Goal: Task Accomplishment & Management: Manage account settings

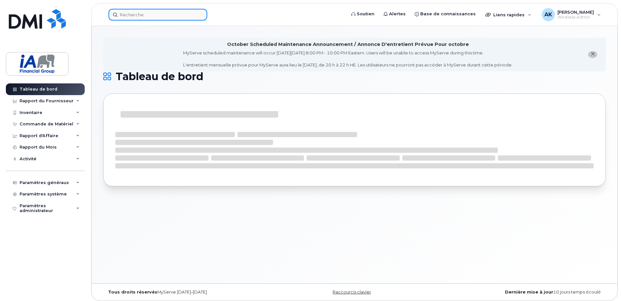
click at [149, 13] on input at bounding box center [157, 15] width 99 height 12
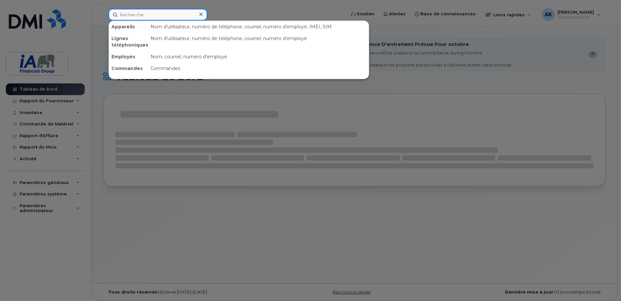
paste input "4185204217"
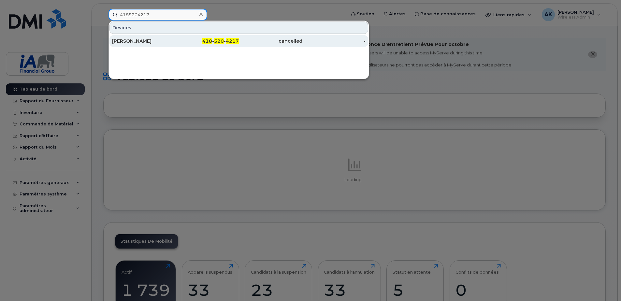
type input "4185204217"
click at [147, 44] on div "Maryse Desrochers" at bounding box center [143, 41] width 63 height 7
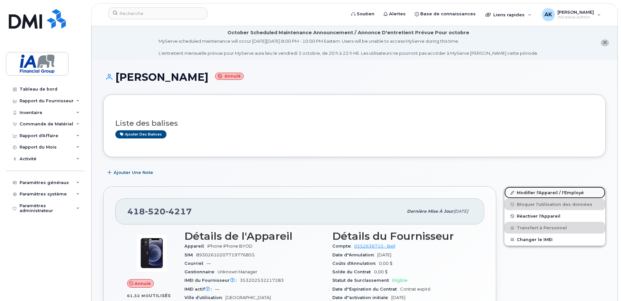
click at [545, 194] on link "Modifier l'Appareil / l'Employé" at bounding box center [554, 193] width 101 height 12
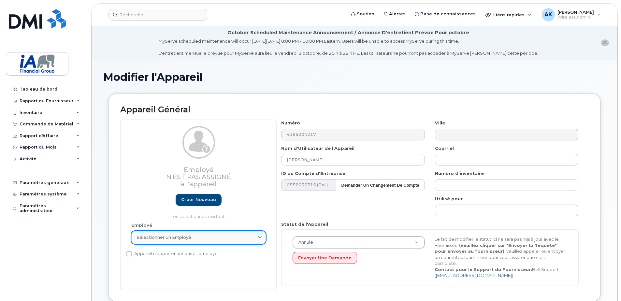
click at [229, 235] on div "Sélectionner un employé" at bounding box center [198, 237] width 123 height 6
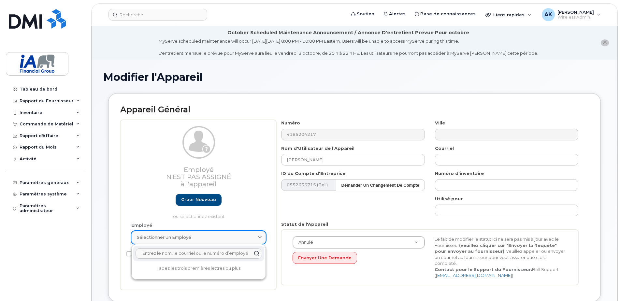
click at [229, 236] on div "Sélectionner un employé" at bounding box center [198, 237] width 123 height 6
click at [231, 183] on h3 "Employé N'est pas assigné à l'appareil" at bounding box center [198, 176] width 134 height 21
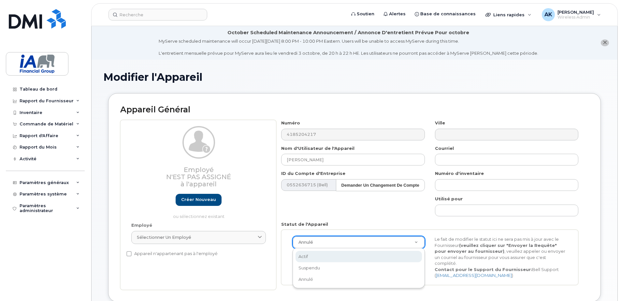
scroll to position [0, 2]
select select "active"
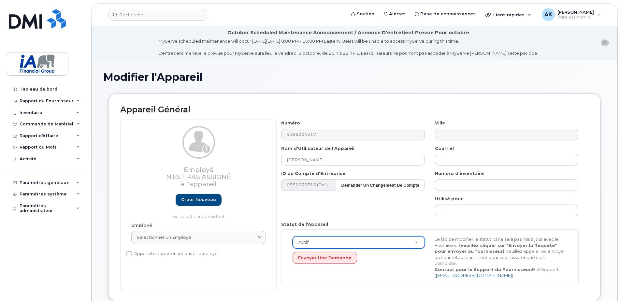
click at [252, 277] on div "Employé N'est pas assigné à l'appareil Créer nouveau ou sélectionnez existant E…" at bounding box center [198, 205] width 156 height 170
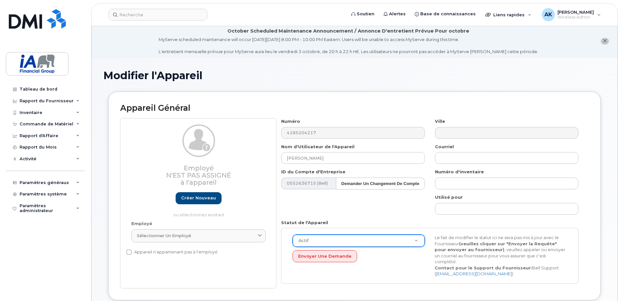
scroll to position [0, 0]
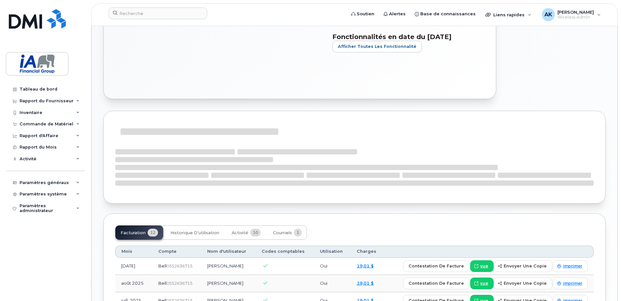
scroll to position [391, 0]
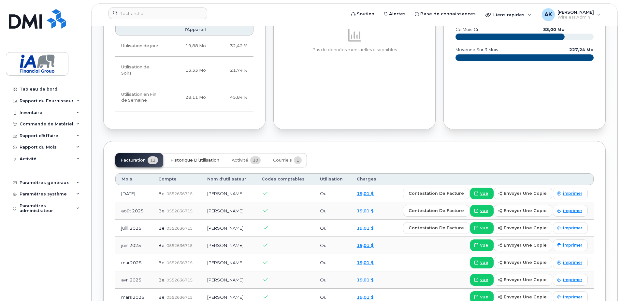
click at [192, 162] on span "Historique d’utilisation" at bounding box center [194, 160] width 49 height 5
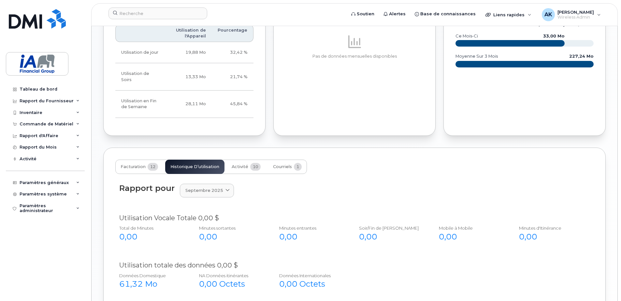
scroll to position [394, 0]
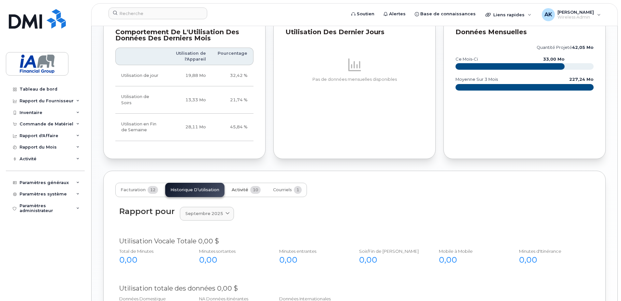
click at [237, 190] on span "Activité" at bounding box center [239, 189] width 17 height 5
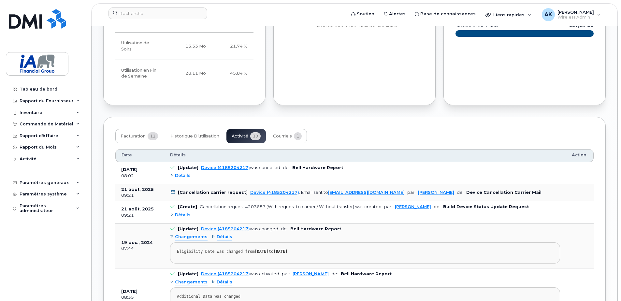
scroll to position [459, 0]
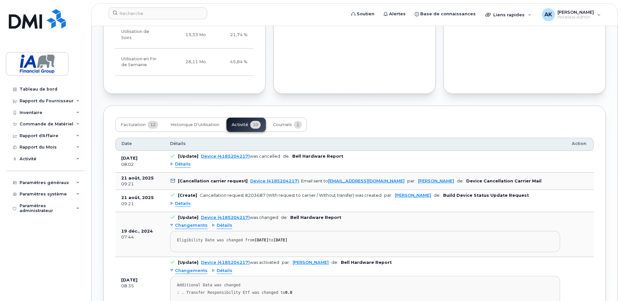
click at [179, 164] on span "Détails" at bounding box center [183, 164] width 16 height 6
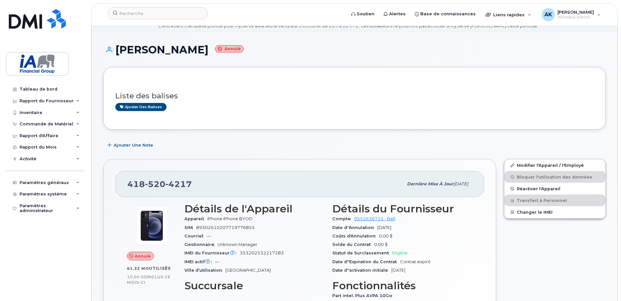
scroll to position [0, 0]
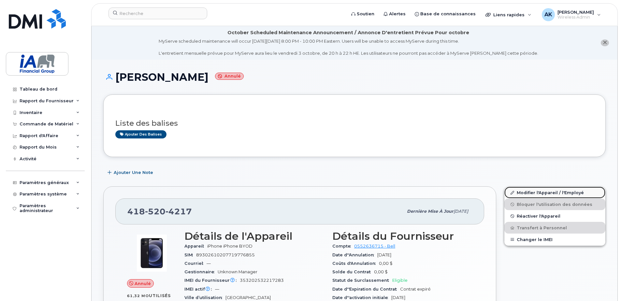
click at [536, 193] on link "Modifier l'Appareil / l'Employé" at bounding box center [554, 193] width 101 height 12
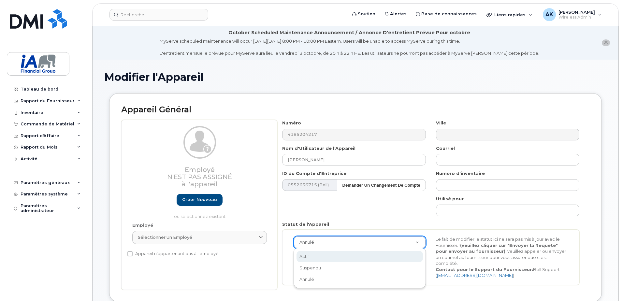
scroll to position [0, 2]
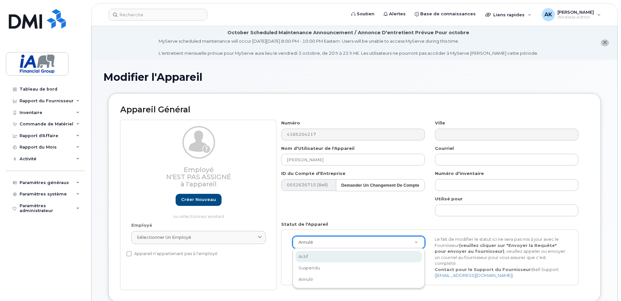
select select "active"
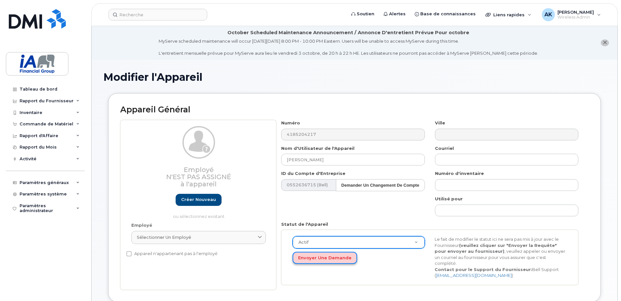
click at [326, 259] on button "Envoyer une Demande" at bounding box center [324, 258] width 64 height 12
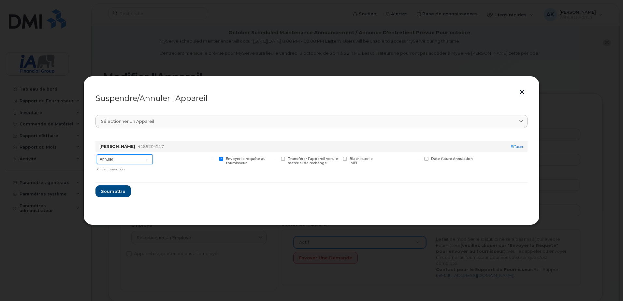
click at [145, 158] on select "Annuler Suspendre - Prolonger la suspension Suspendre - Tarif réduit Suspendre …" at bounding box center [125, 159] width 56 height 10
select select "[object Object]"
click at [97, 154] on select "Annuler Suspendre - Prolonger la suspension Suspendre - Tarif réduit Suspendre …" at bounding box center [125, 159] width 56 height 10
click at [116, 188] on span "Soumettre" at bounding box center [113, 191] width 24 height 6
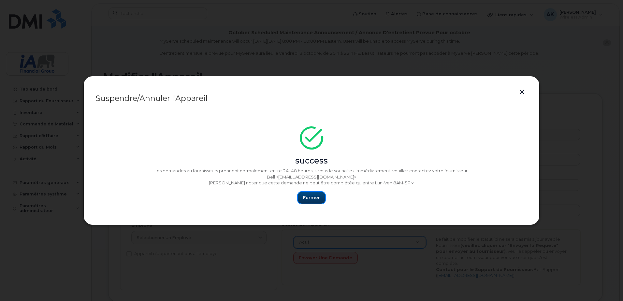
click at [310, 198] on span "Fermer" at bounding box center [311, 197] width 17 height 6
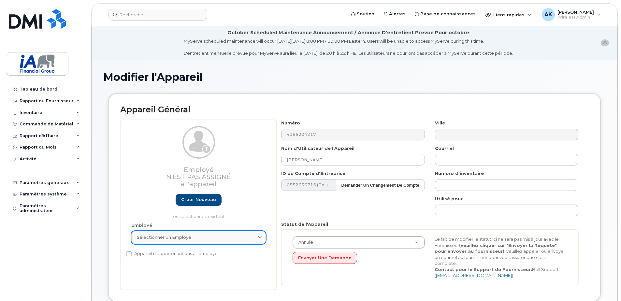
click at [216, 239] on div "Sélectionner un employé" at bounding box center [198, 237] width 123 height 6
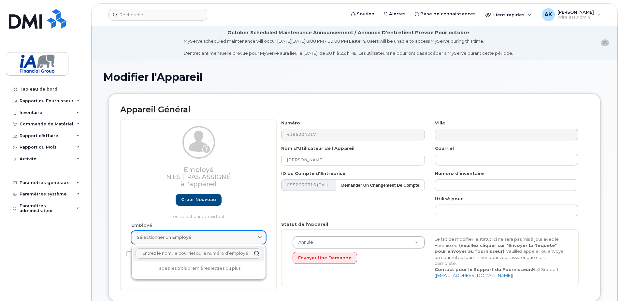
click at [216, 239] on div "Sélectionner un employé" at bounding box center [198, 237] width 123 height 6
click at [116, 279] on div "Appareil Général Employé N'est pas assigné à l'appareil Créer nouveau ou sélect…" at bounding box center [354, 197] width 492 height 209
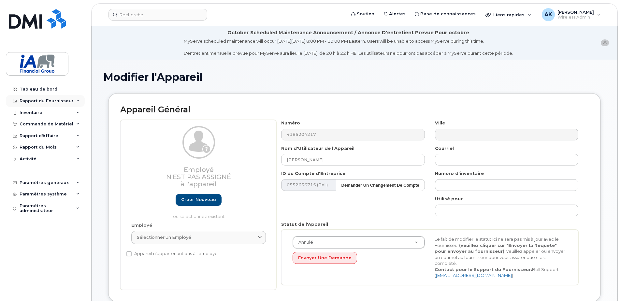
click at [13, 95] on div "Rapport du Fournisseur" at bounding box center [45, 101] width 79 height 12
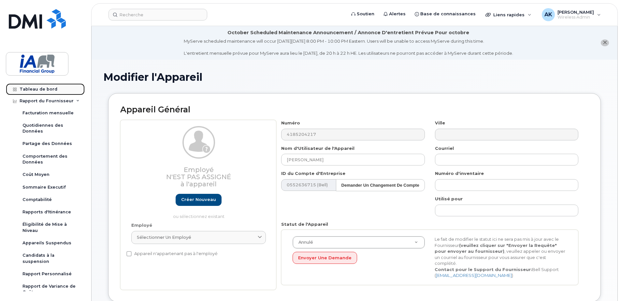
click at [26, 90] on div "Tableau de bord" at bounding box center [39, 89] width 38 height 5
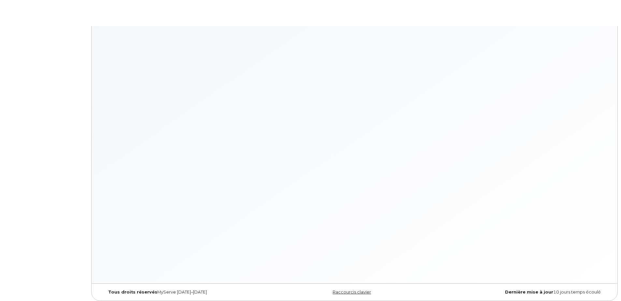
click at [39, 103] on body "× × Raccourcis Clavier Aide ? Montrer ce modal Navigation G D Allez aux apparei…" at bounding box center [310, 152] width 621 height 304
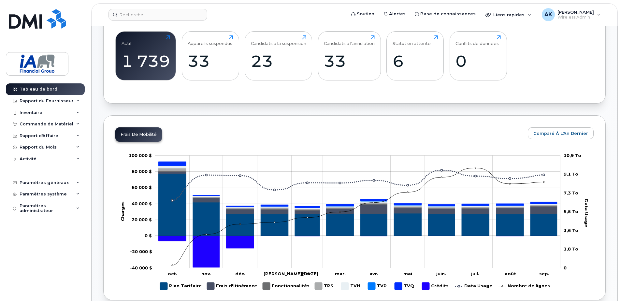
scroll to position [113, 0]
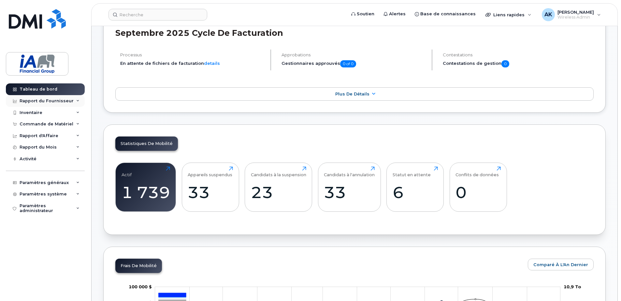
click at [37, 102] on div "Rapport du Fournisseur" at bounding box center [47, 100] width 54 height 5
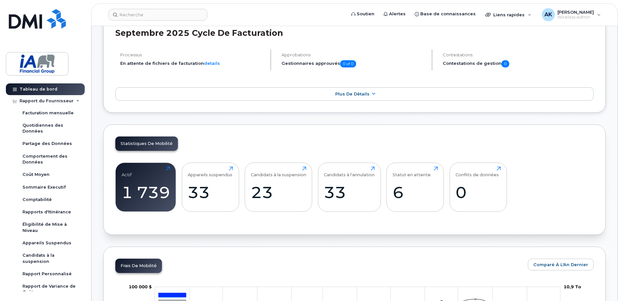
scroll to position [0, 0]
